Goal: Information Seeking & Learning: Learn about a topic

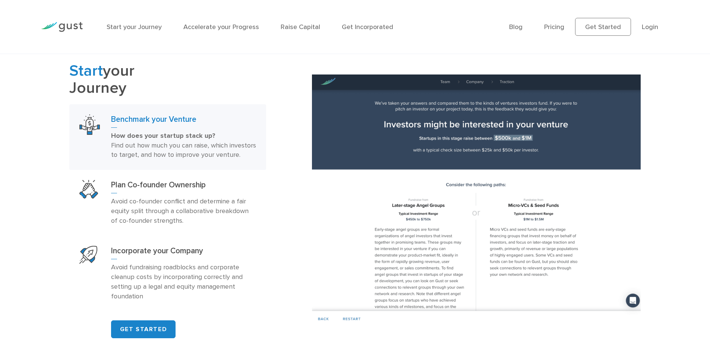
scroll to position [465, 0]
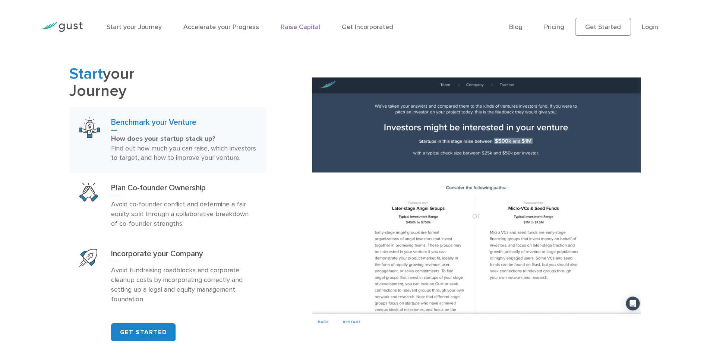
click at [306, 28] on link "Raise Capital" at bounding box center [301, 27] width 40 height 8
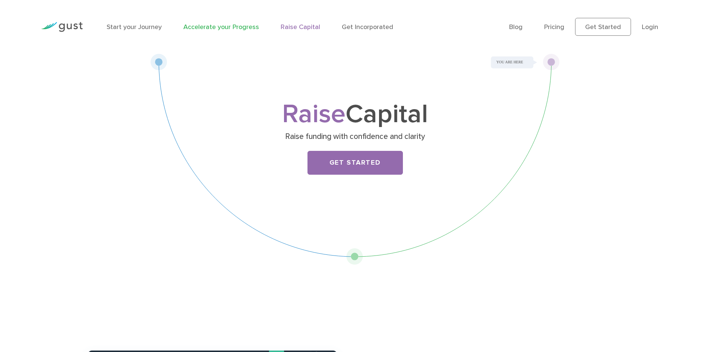
click at [226, 29] on link "Accelerate your Progress" at bounding box center [221, 27] width 76 height 8
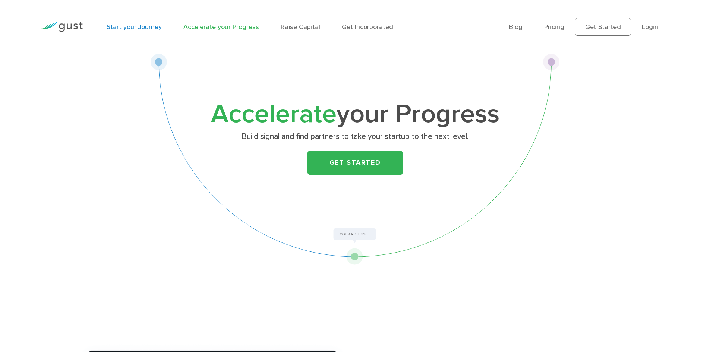
click at [128, 25] on link "Start your Journey" at bounding box center [134, 27] width 55 height 8
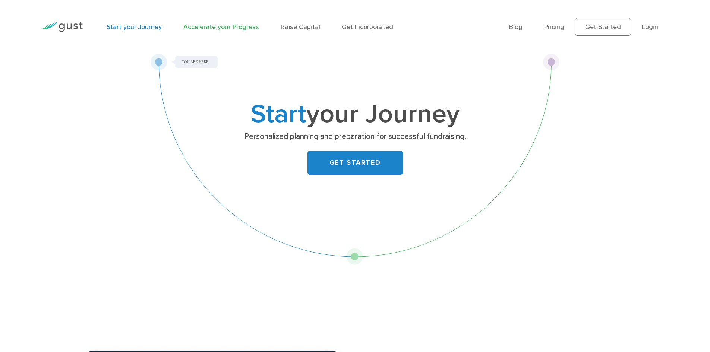
click at [218, 29] on link "Accelerate your Progress" at bounding box center [221, 27] width 76 height 8
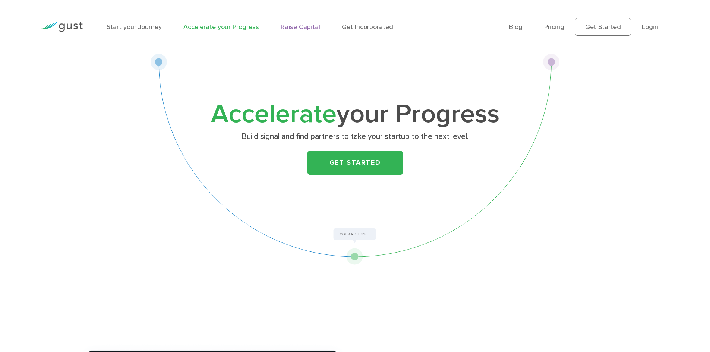
click at [300, 30] on link "Raise Capital" at bounding box center [301, 27] width 40 height 8
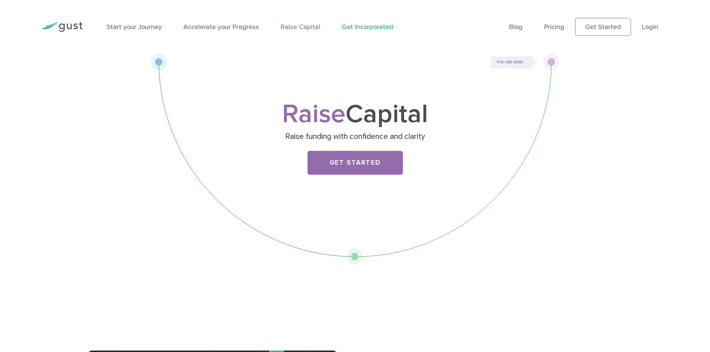
click at [356, 29] on link "Get Incorporated" at bounding box center [367, 27] width 51 height 8
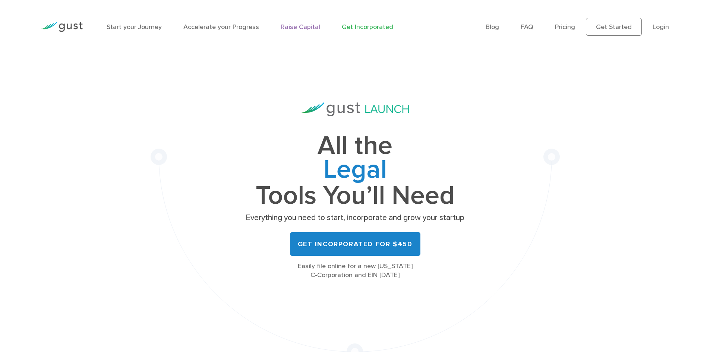
click at [293, 29] on link "Raise Capital" at bounding box center [301, 27] width 40 height 8
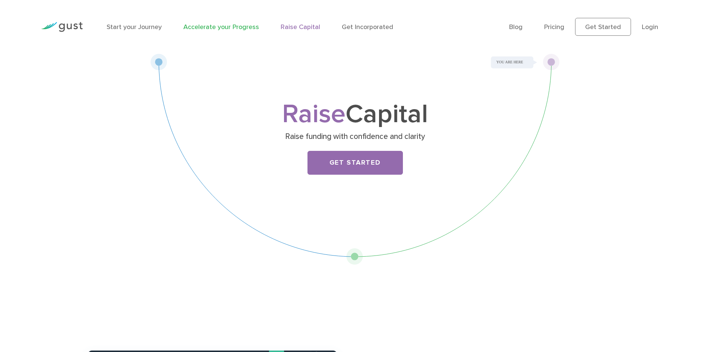
click at [213, 29] on link "Accelerate your Progress" at bounding box center [221, 27] width 76 height 8
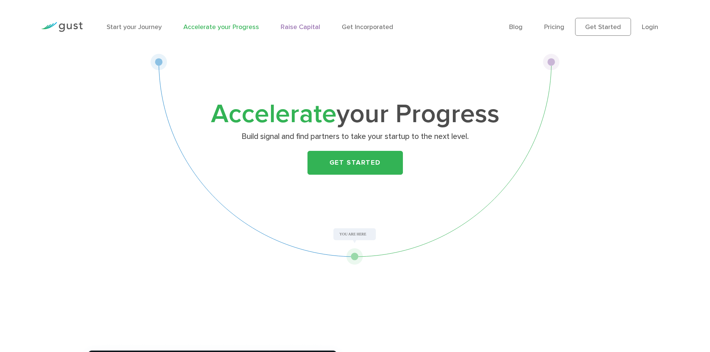
click at [292, 29] on link "Raise Capital" at bounding box center [301, 27] width 40 height 8
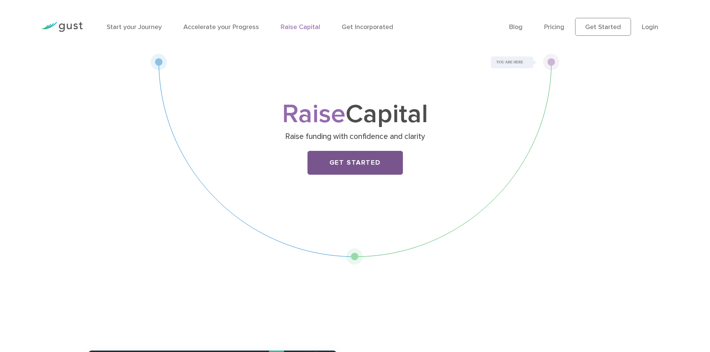
click at [329, 168] on link "Get Started" at bounding box center [355, 163] width 95 height 24
